Goal: Task Accomplishment & Management: Use online tool/utility

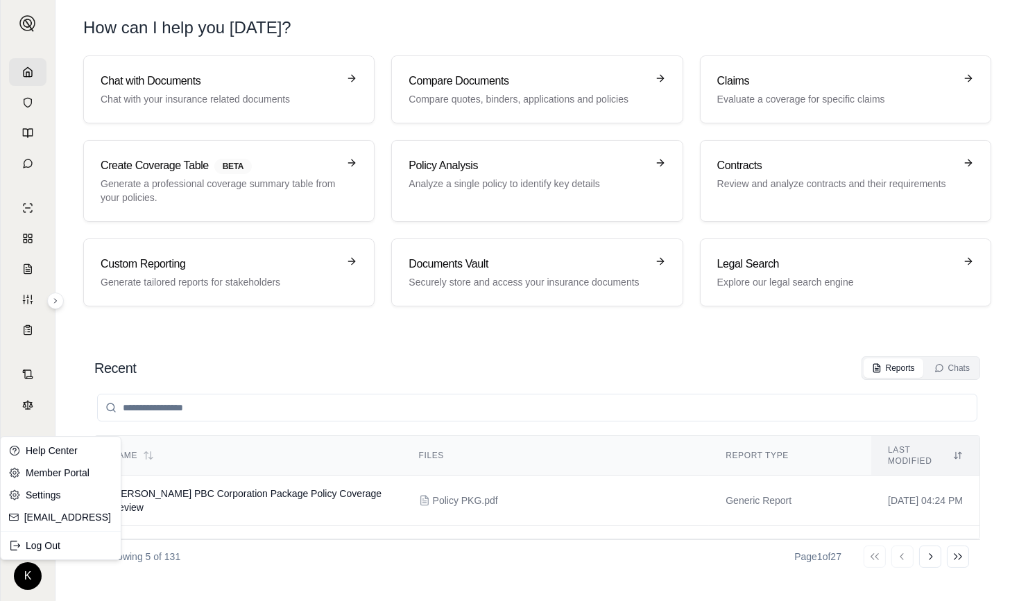
click at [27, 580] on html "K How can I help you [DATE]? Chat with Documents Chat with your insurance relat…" at bounding box center [509, 300] width 1019 height 601
click at [76, 474] on link "Member Portal" at bounding box center [60, 473] width 114 height 22
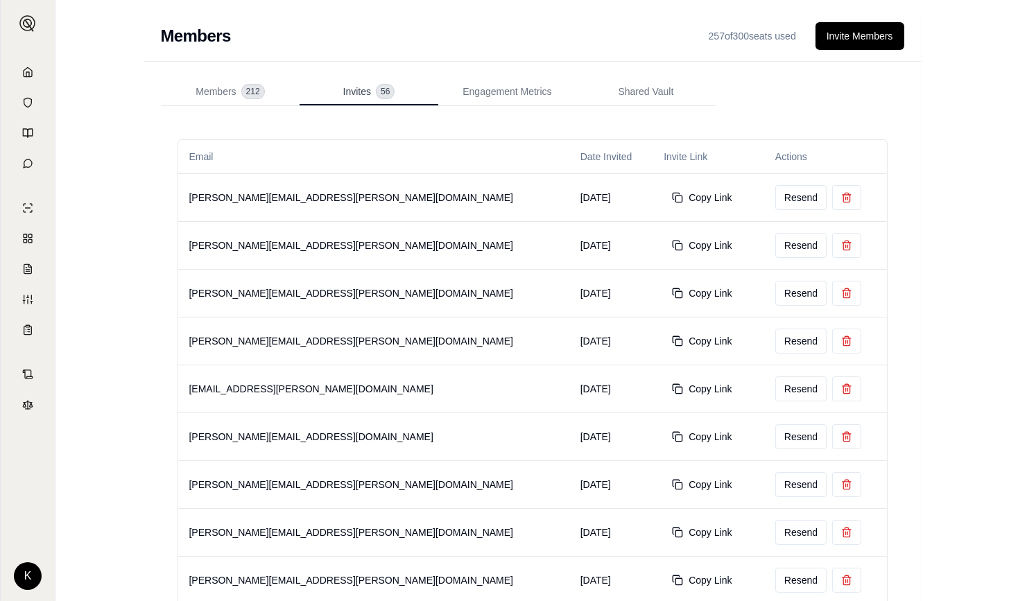
click at [357, 80] on button "Invites 56" at bounding box center [369, 92] width 139 height 28
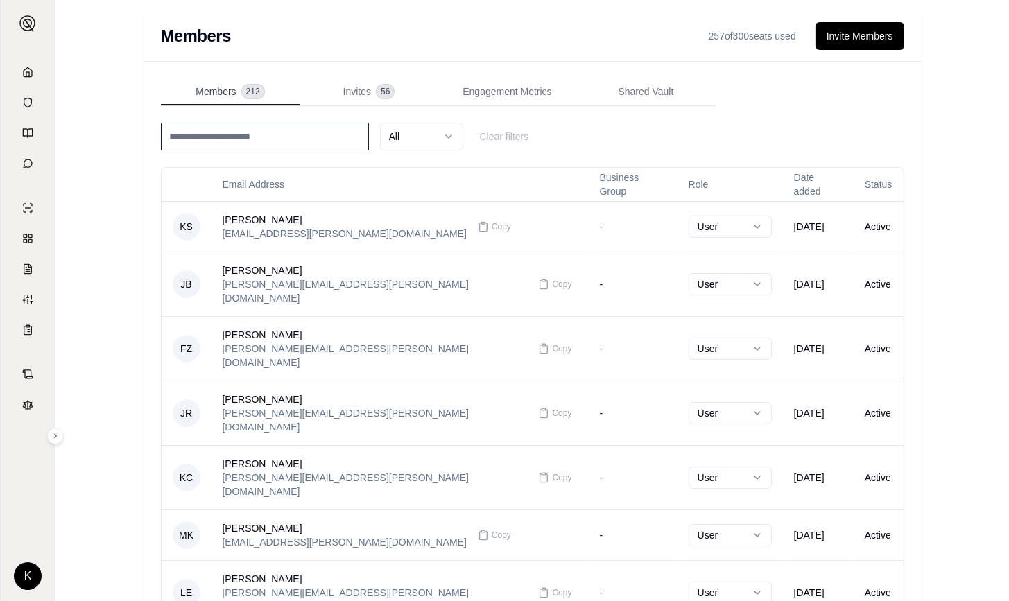
click at [218, 92] on span "Members" at bounding box center [216, 92] width 40 height 14
click at [239, 141] on input at bounding box center [265, 137] width 208 height 28
type input "*****"
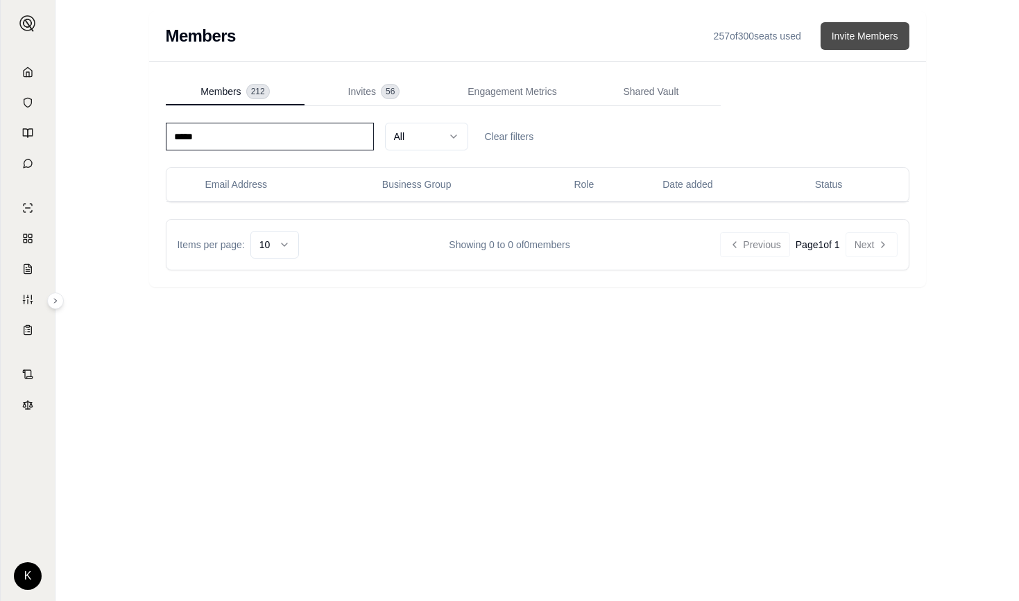
click at [881, 34] on button "Invite Members" at bounding box center [864, 36] width 89 height 28
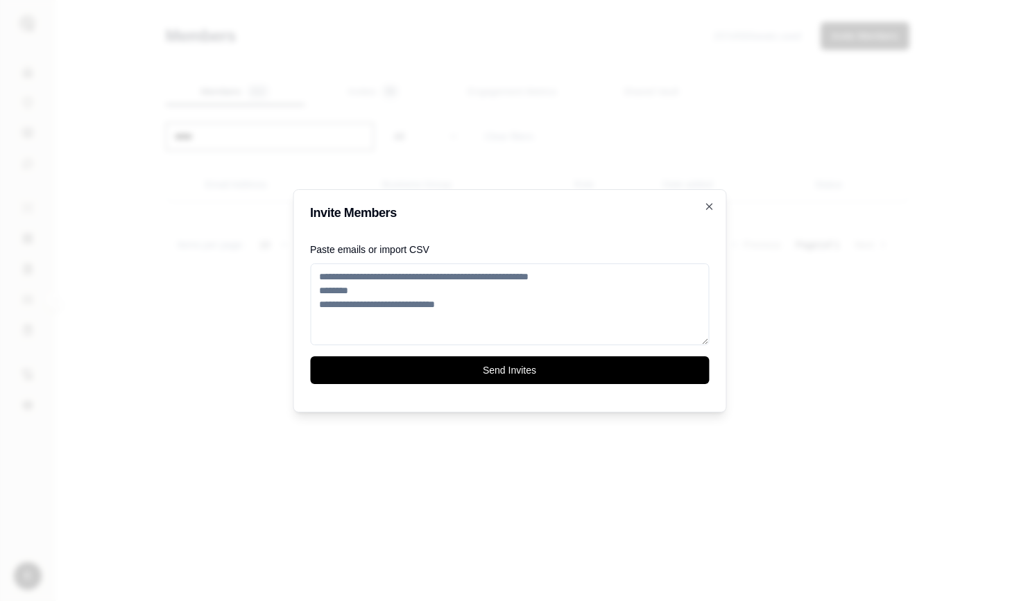
click at [649, 300] on textarea "Paste emails or import CSV" at bounding box center [509, 305] width 399 height 82
paste textarea "**********"
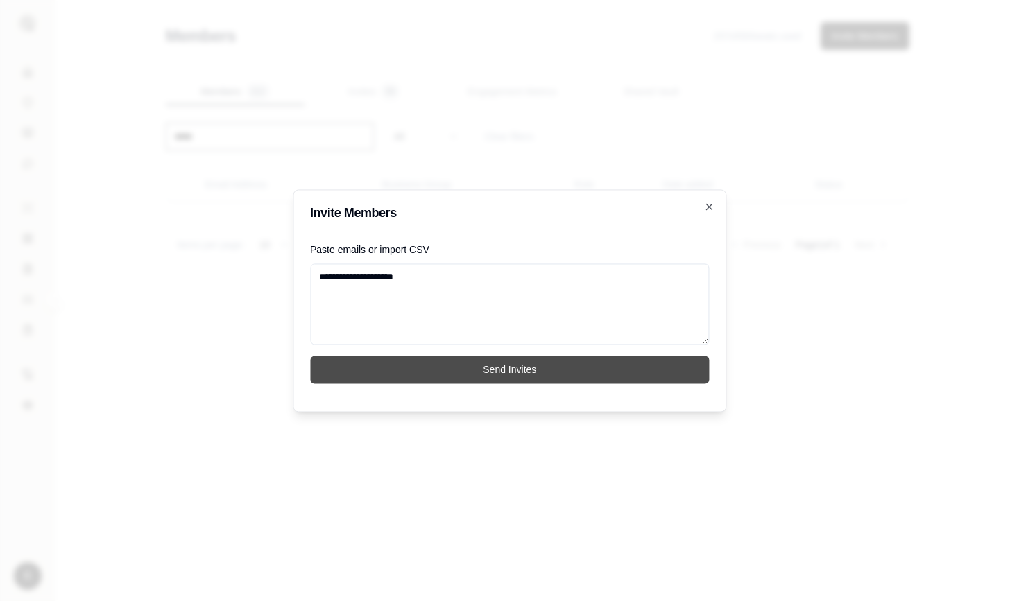
type textarea "**********"
click at [474, 370] on button "Send Invites" at bounding box center [509, 370] width 399 height 28
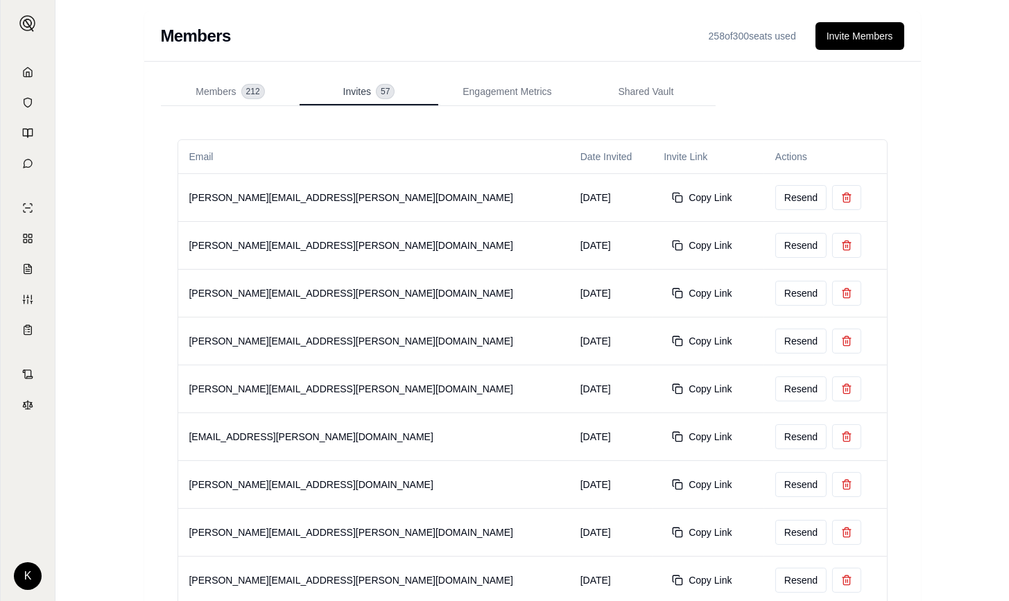
click at [359, 86] on span "Invites" at bounding box center [357, 92] width 28 height 14
click at [664, 195] on button "Copy Link" at bounding box center [702, 197] width 76 height 25
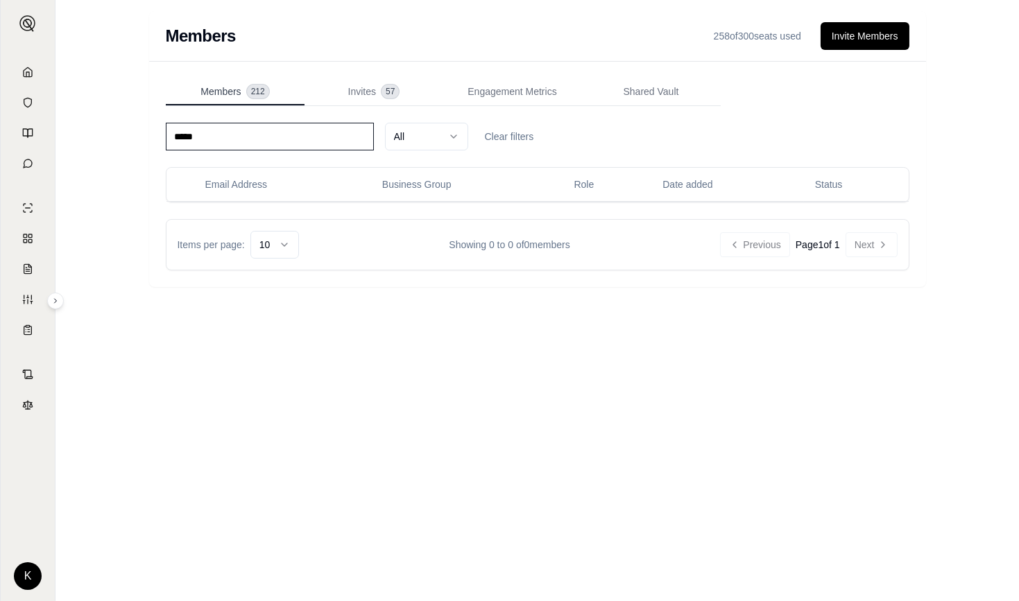
click at [221, 96] on span "Members" at bounding box center [220, 92] width 40 height 14
drag, startPoint x: 257, startPoint y: 139, endPoint x: 128, endPoint y: 114, distance: 131.9
click at [128, 114] on div "Members 258 of 300 seats used Invite Members Members 212 Invites 57 Engagement …" at bounding box center [536, 300] width 963 height 601
type input "****"
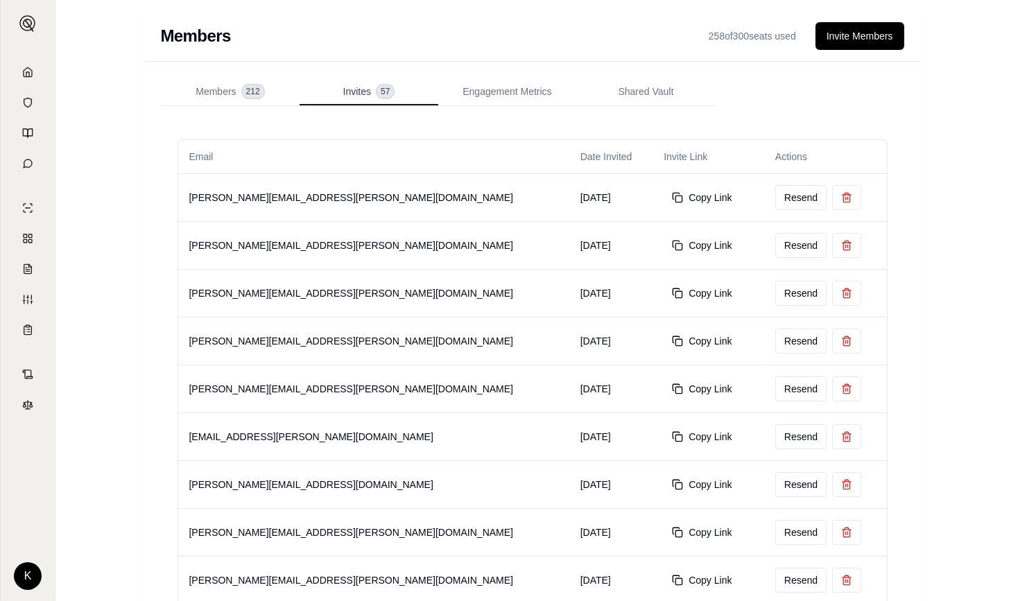
click at [368, 89] on span "Invites" at bounding box center [357, 92] width 28 height 14
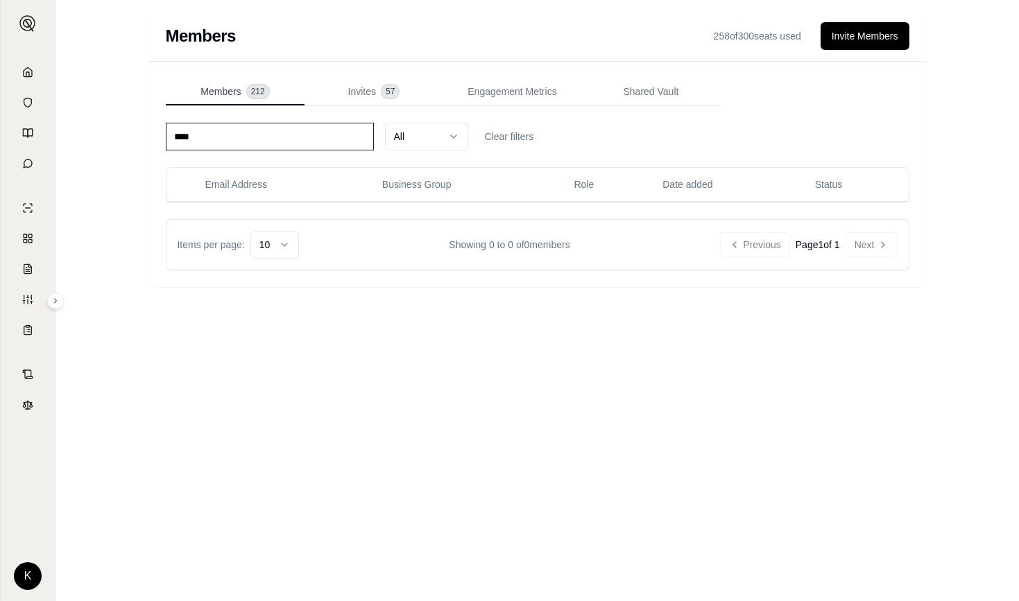
click at [213, 86] on span "Members" at bounding box center [220, 92] width 40 height 14
click at [856, 34] on button "Invite Members" at bounding box center [864, 36] width 89 height 28
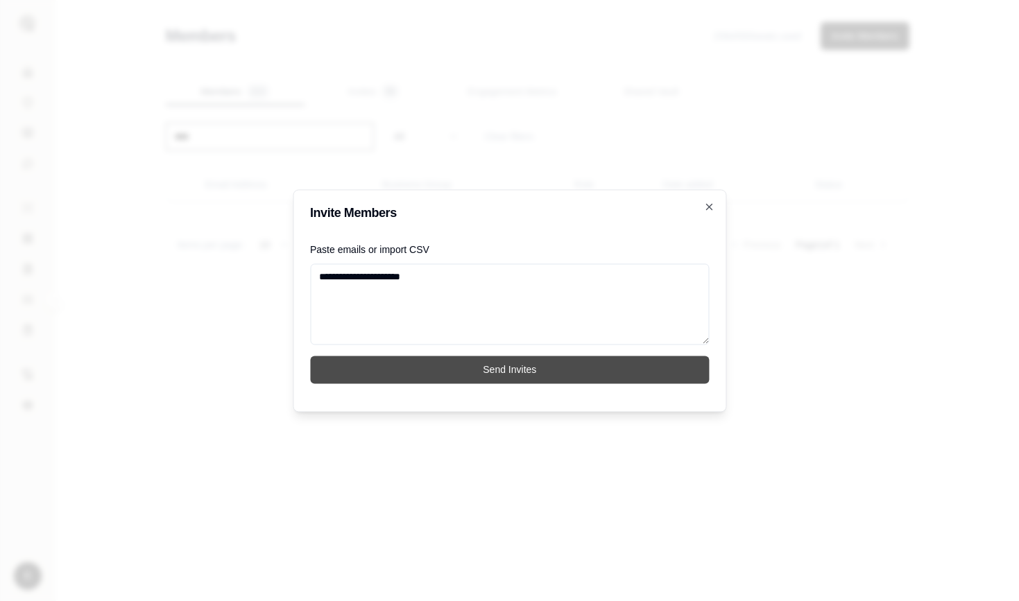
type textarea "**********"
click at [495, 359] on button "Send Invites" at bounding box center [509, 370] width 399 height 28
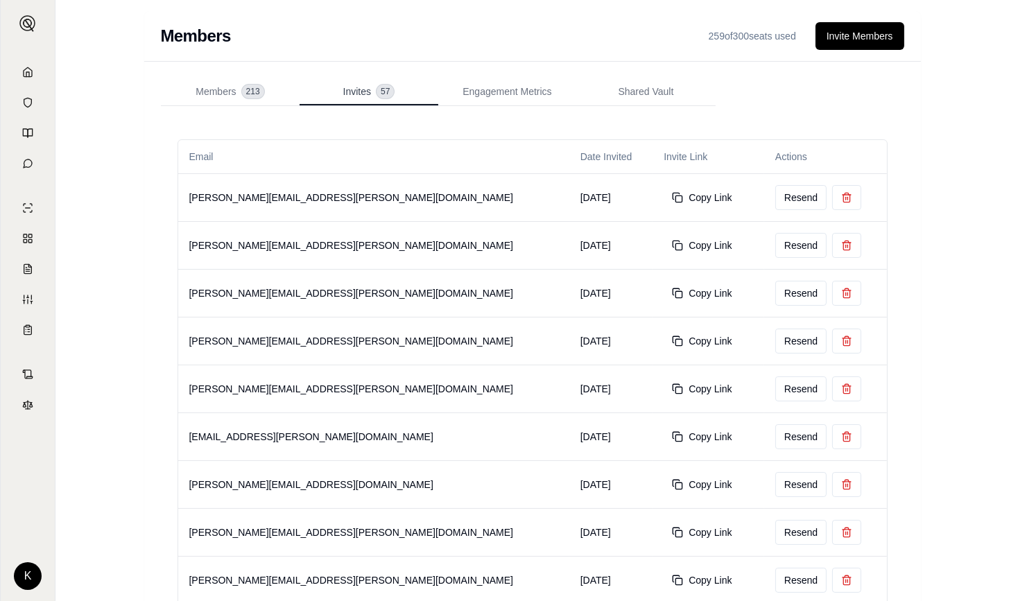
click at [381, 83] on button "Invites 57" at bounding box center [369, 92] width 139 height 28
click at [664, 196] on button "Copy Link" at bounding box center [702, 197] width 76 height 25
click at [28, 69] on icon at bounding box center [27, 72] width 11 height 11
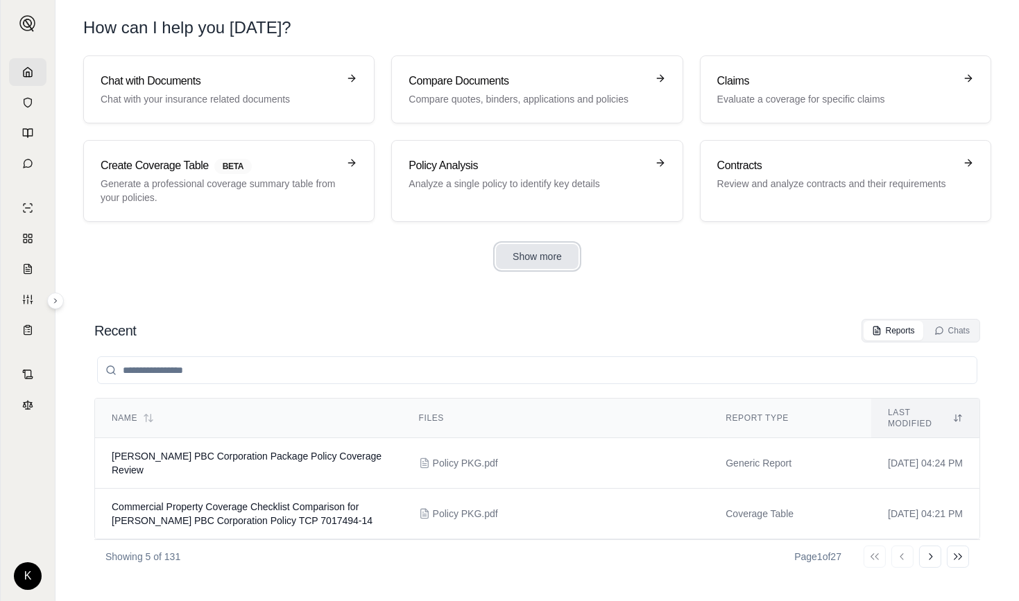
click at [528, 261] on button "Show more" at bounding box center [537, 256] width 83 height 25
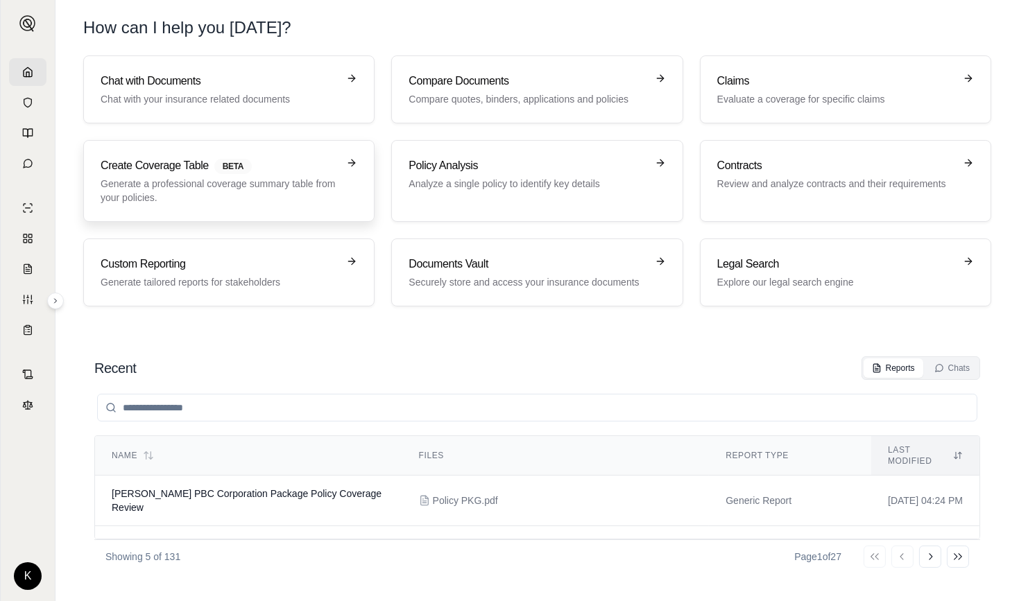
click at [156, 171] on h3 "Create Coverage Table BETA" at bounding box center [219, 165] width 237 height 17
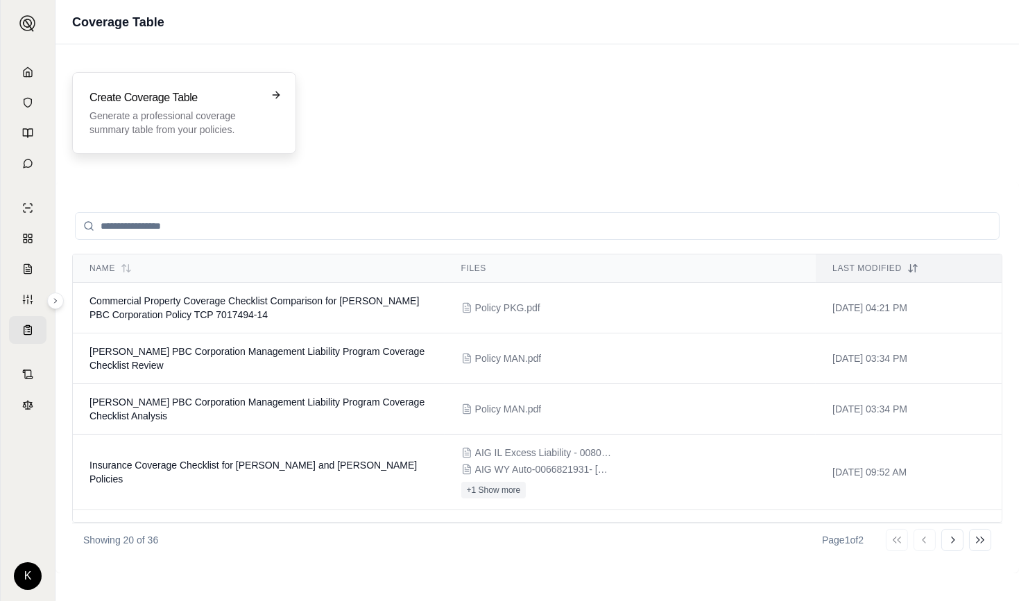
click at [185, 101] on h3 "Create Coverage Table" at bounding box center [174, 97] width 170 height 17
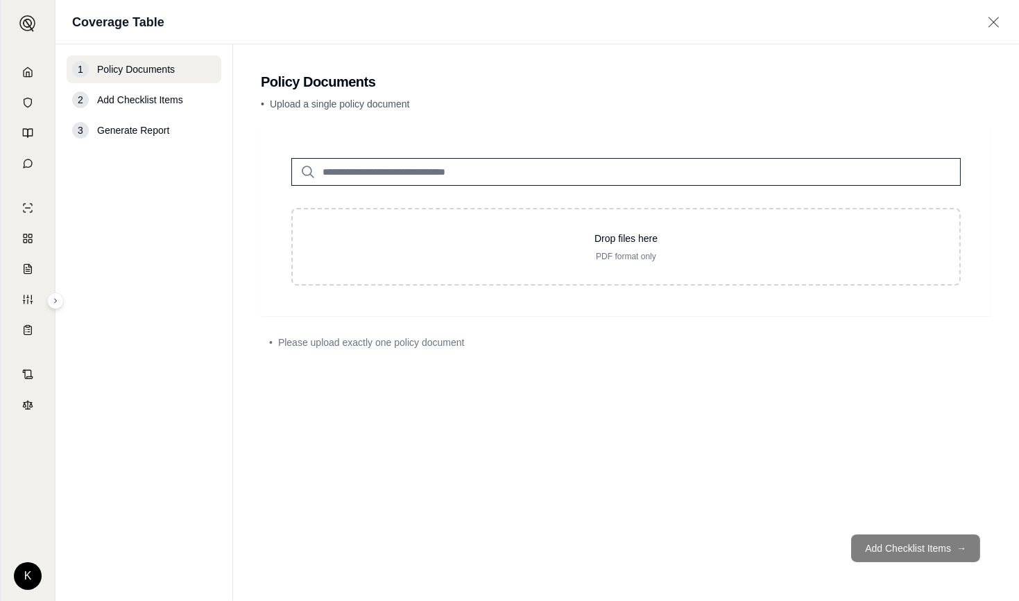
click at [479, 173] on input "search" at bounding box center [625, 172] width 669 height 28
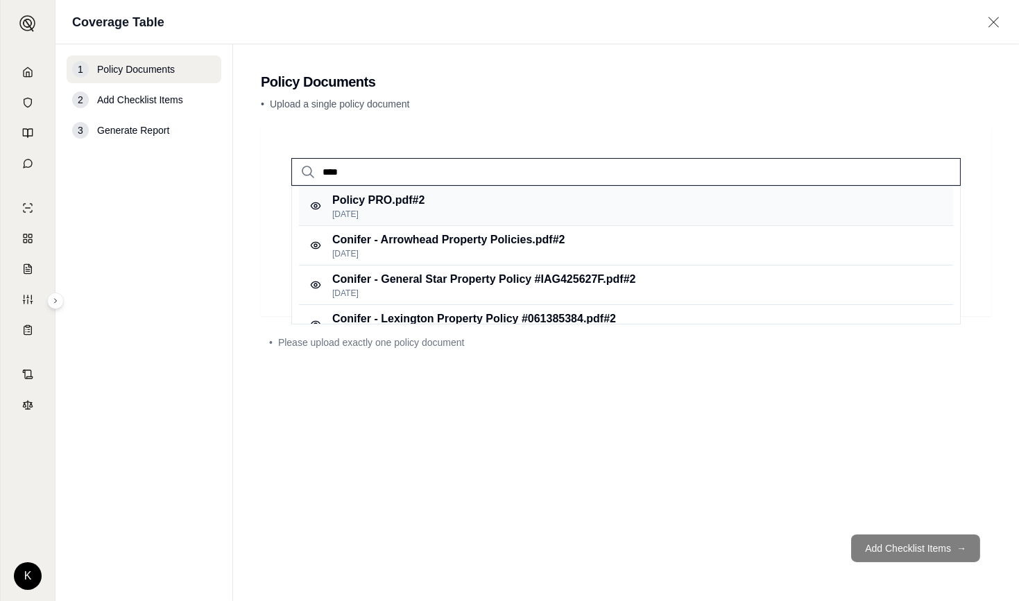
type input "****"
click at [365, 205] on p "Policy PRO.pdf #2" at bounding box center [378, 200] width 92 height 17
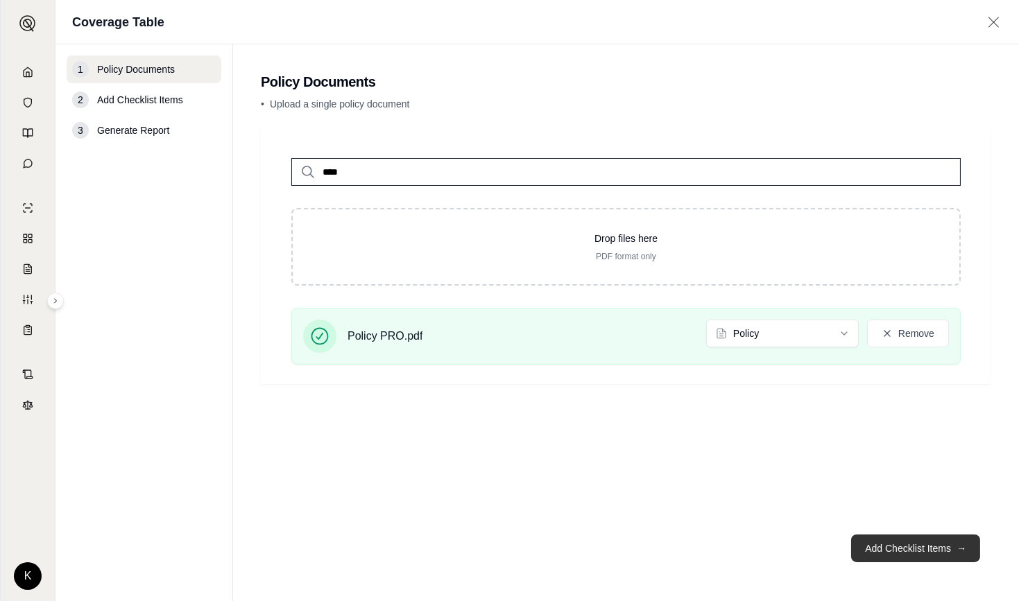
click at [874, 544] on button "Add Checklist Items →" at bounding box center [915, 549] width 129 height 28
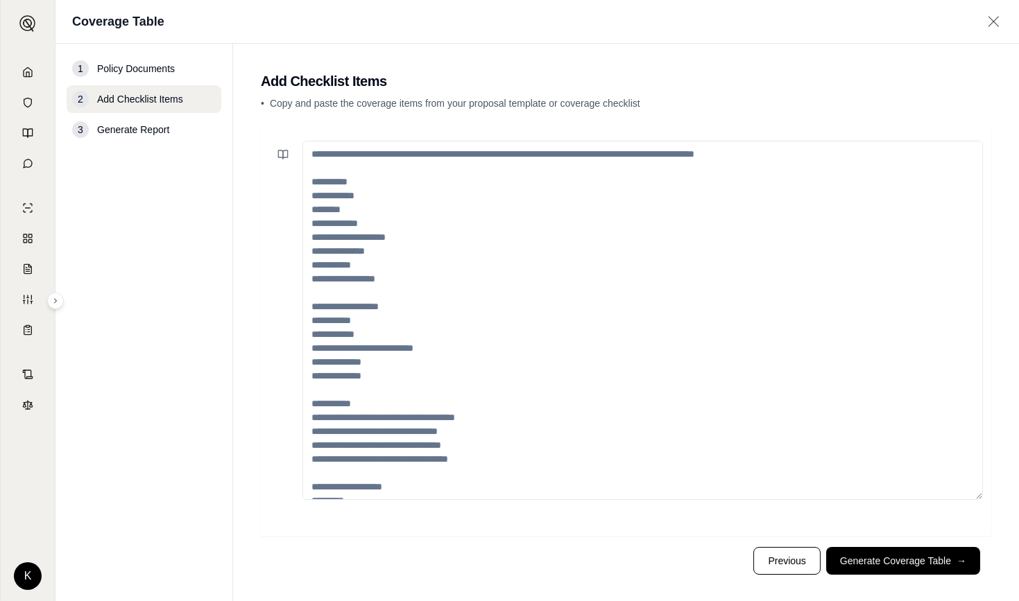
click at [409, 153] on textarea at bounding box center [642, 320] width 680 height 359
paste textarea "**********"
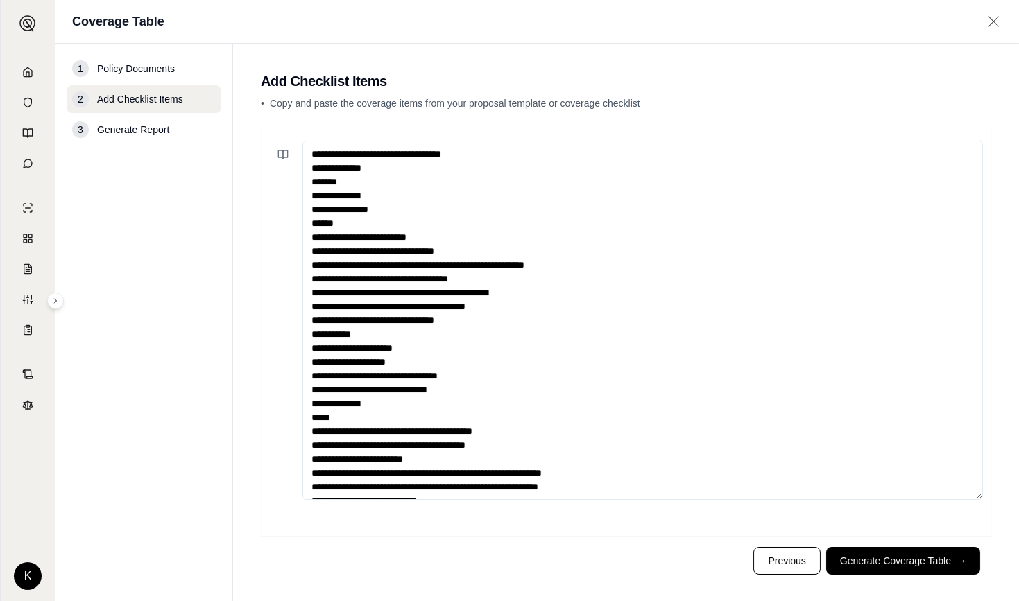
scroll to position [1060, 0]
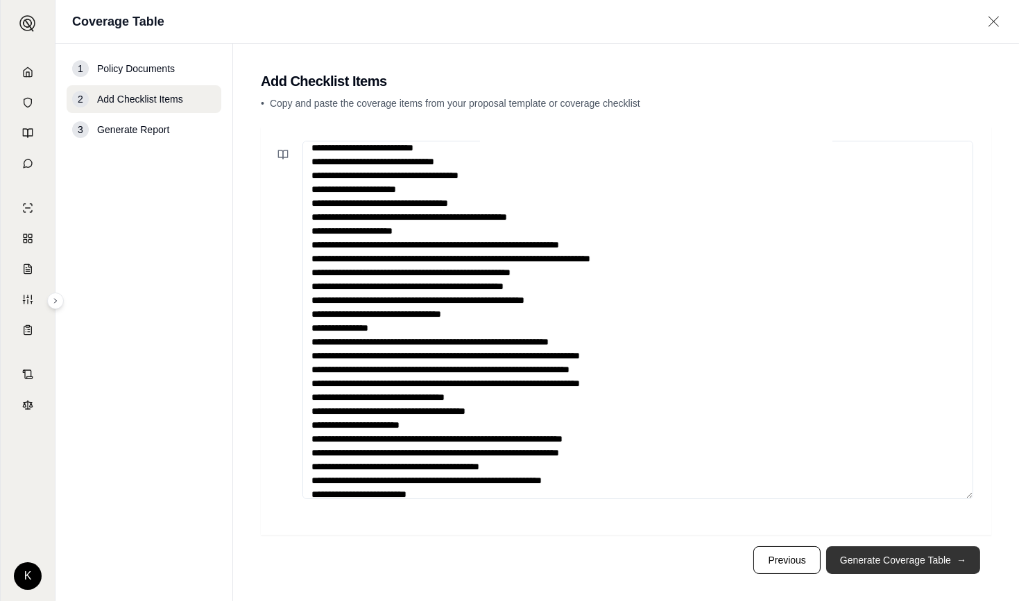
type textarea "**********"
click at [845, 556] on button "Generate Coverage Table →" at bounding box center [903, 561] width 154 height 28
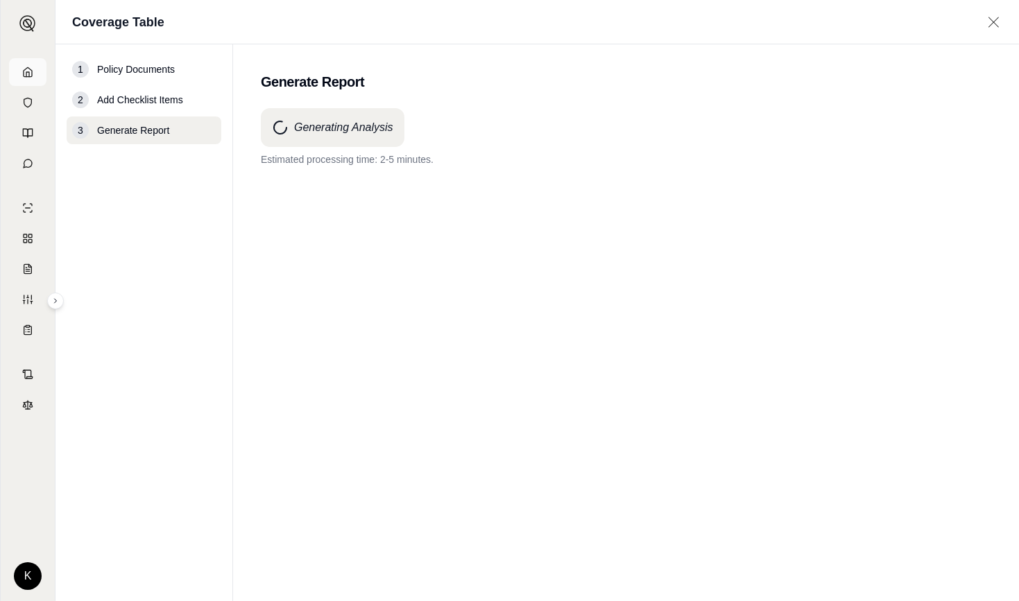
click at [24, 74] on icon at bounding box center [28, 71] width 8 height 9
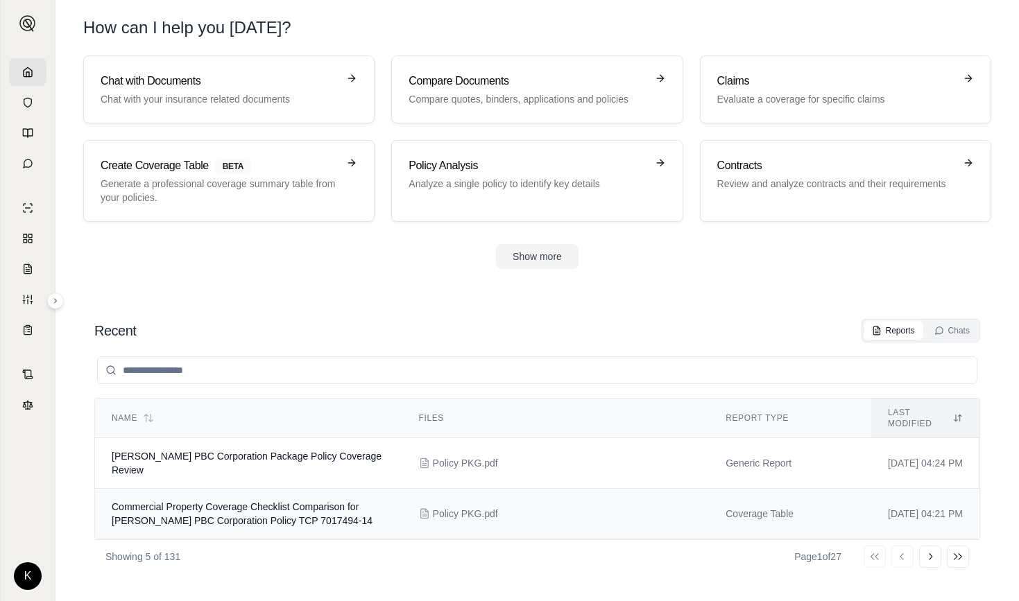
click at [205, 501] on span "Commercial Property Coverage Checklist Comparison for Nava PBC Corporation Poli…" at bounding box center [242, 513] width 261 height 25
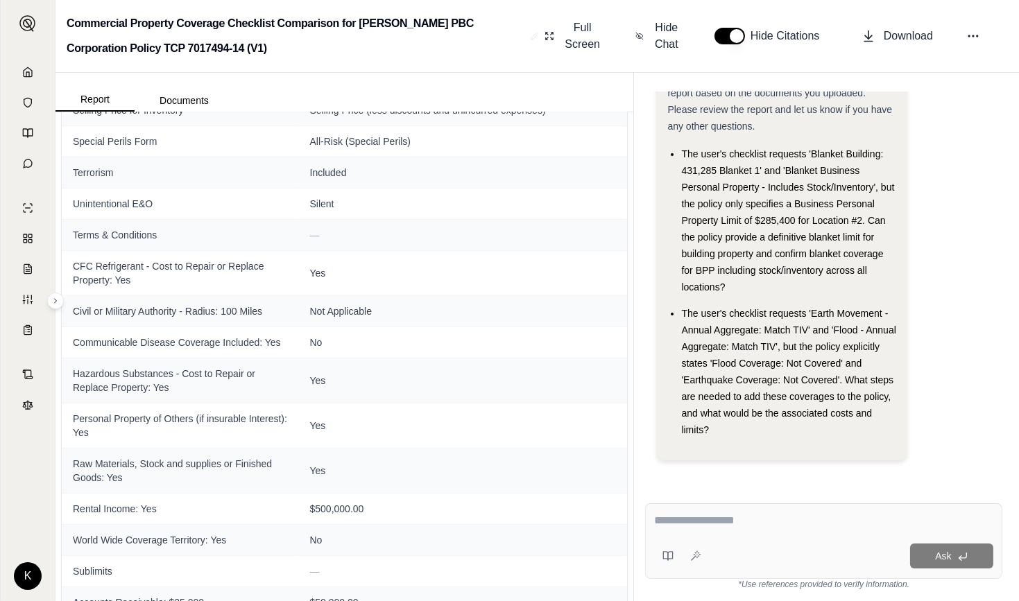
scroll to position [1768, 0]
click at [21, 71] on link at bounding box center [27, 72] width 37 height 28
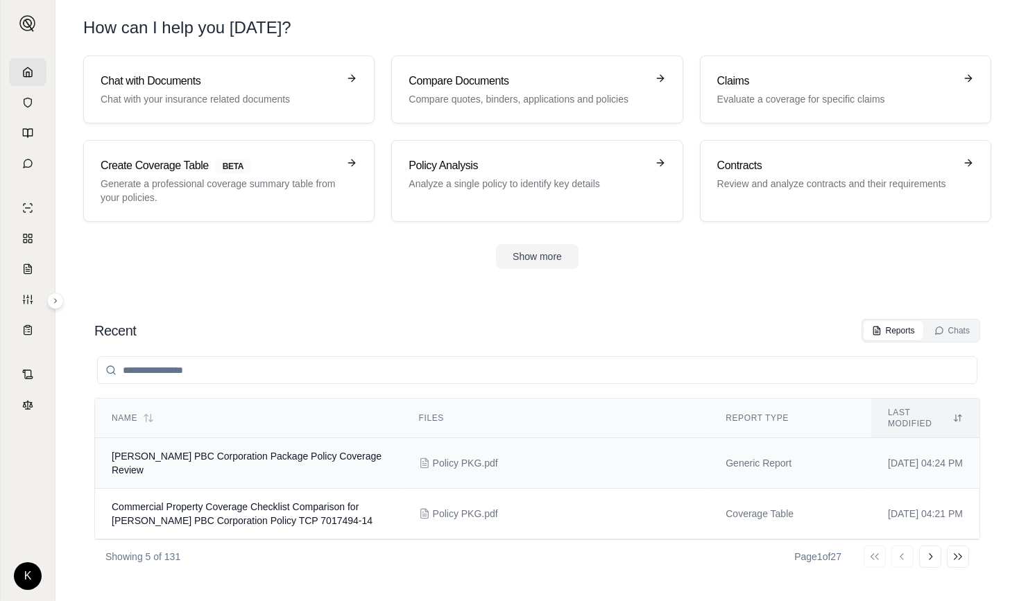
click at [227, 451] on span "Nava PBC Corporation Package Policy Coverage Review" at bounding box center [247, 463] width 270 height 25
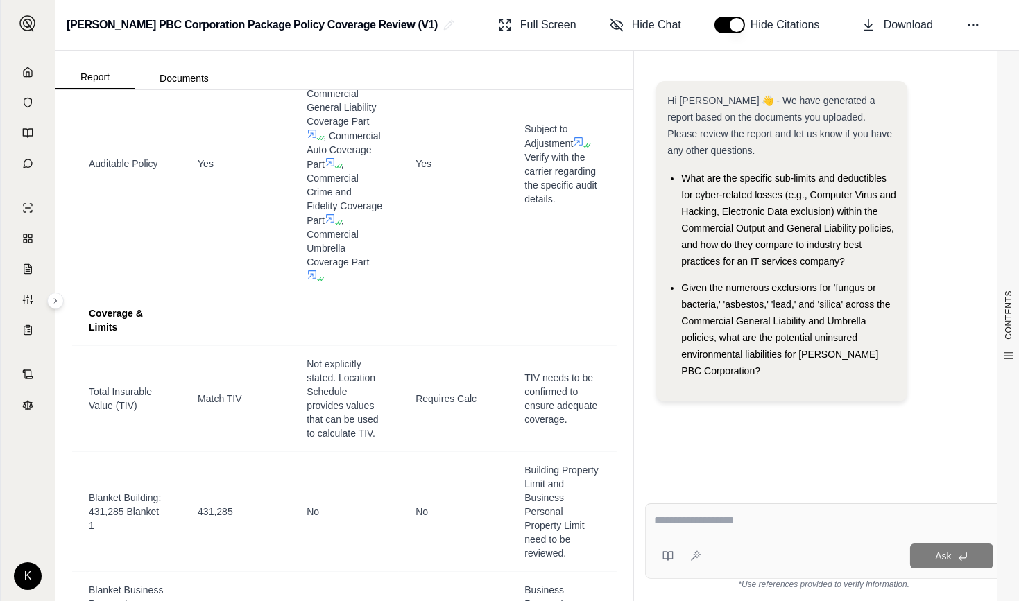
scroll to position [983, 0]
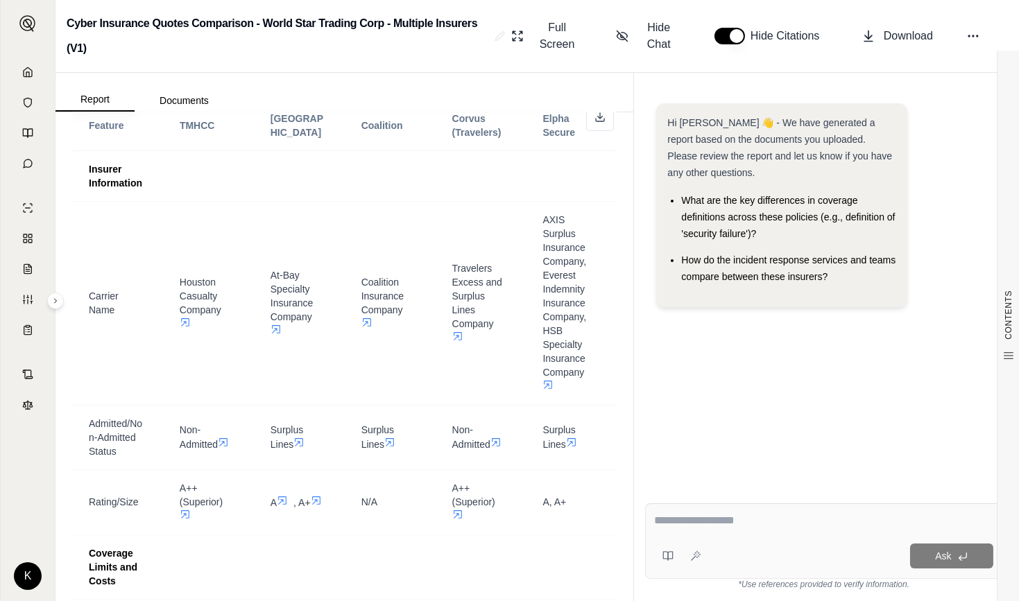
scroll to position [450, 0]
click at [562, 20] on span "Full Screen" at bounding box center [557, 35] width 51 height 33
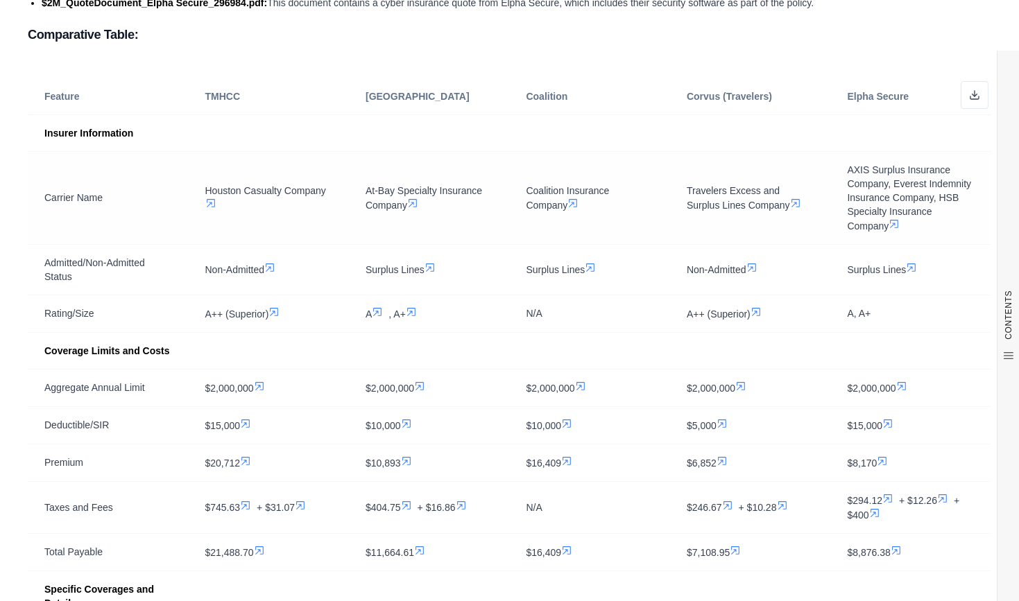
scroll to position [272, 0]
